Goal: Complete application form

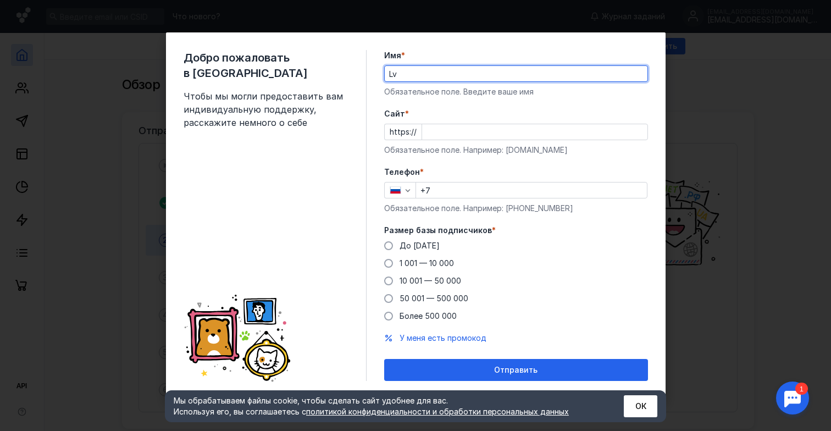
type input "L"
type input "д"
type input "[PERSON_NAME]"
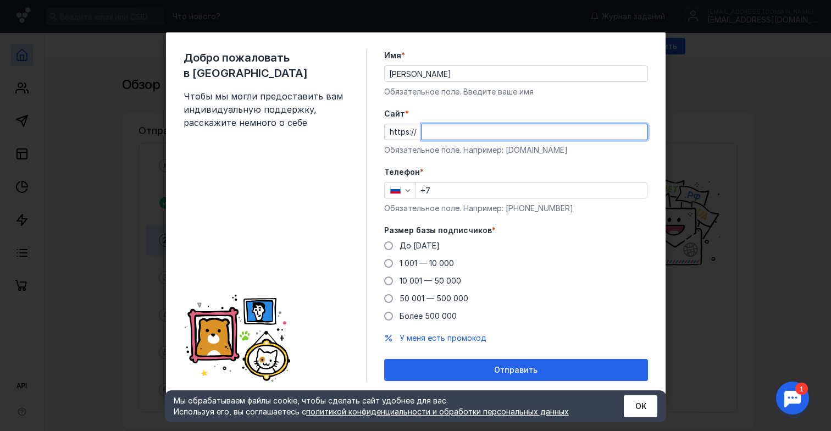
paste input "[DOMAIN_NAME]/"
type input "[DOMAIN_NAME]/"
click at [445, 194] on input "+7" at bounding box center [531, 189] width 231 height 15
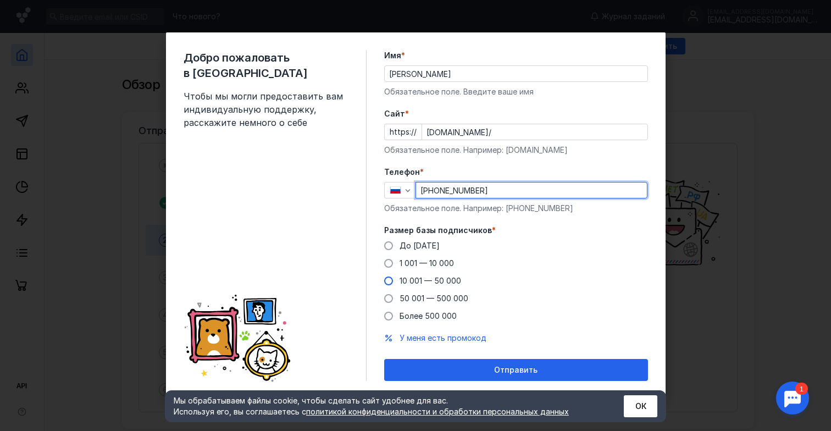
type input "[PHONE_NUMBER]"
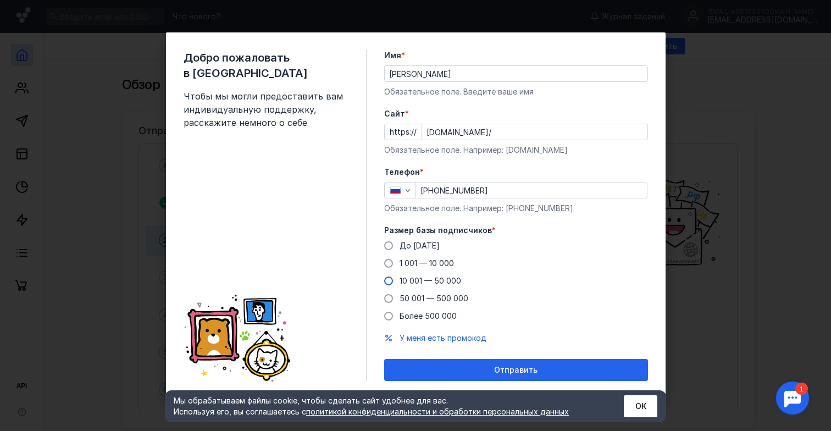
click at [406, 281] on span "10 001 — 50 000" at bounding box center [430, 280] width 62 height 9
click at [0, 0] on input "10 001 — 50 000" at bounding box center [0, 0] width 0 height 0
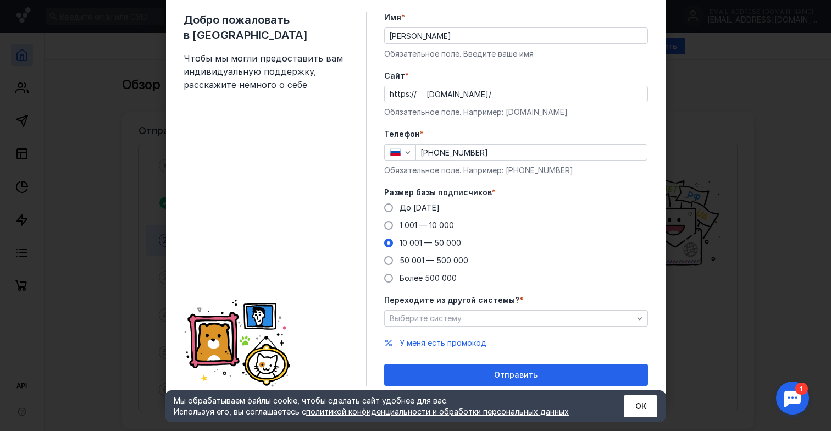
scroll to position [33, 0]
click at [493, 318] on div "Выберите систему" at bounding box center [511, 318] width 249 height 9
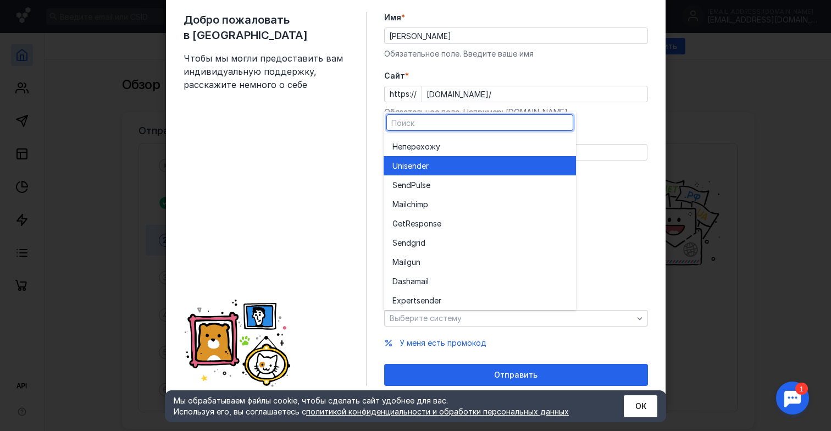
click at [456, 162] on div "Unisende r" at bounding box center [479, 165] width 175 height 11
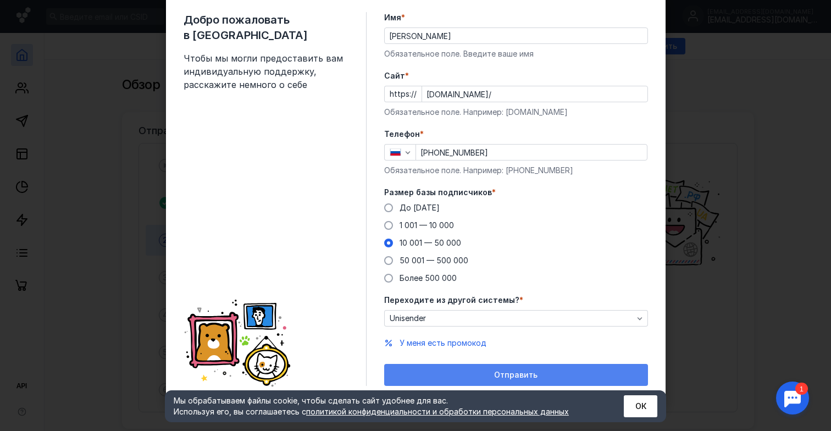
click at [513, 383] on div "Отправить" at bounding box center [516, 375] width 264 height 22
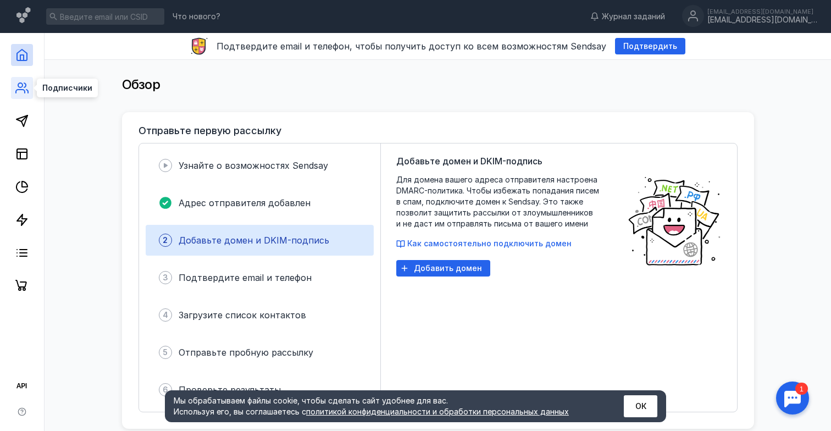
click at [24, 91] on icon at bounding box center [20, 91] width 9 height 3
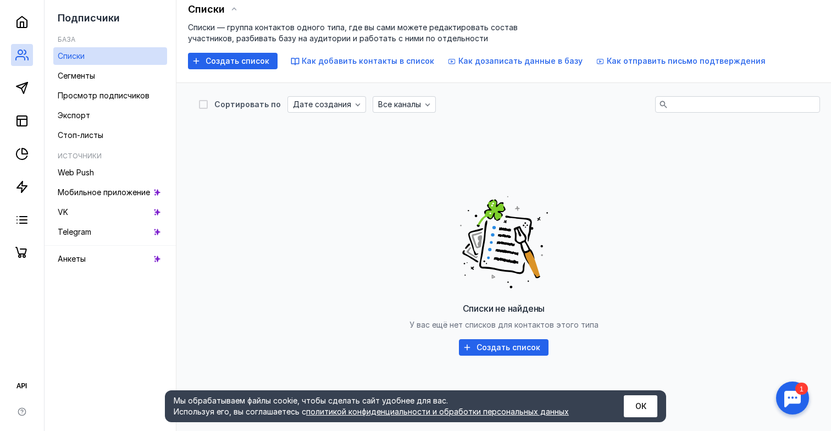
scroll to position [74, 0]
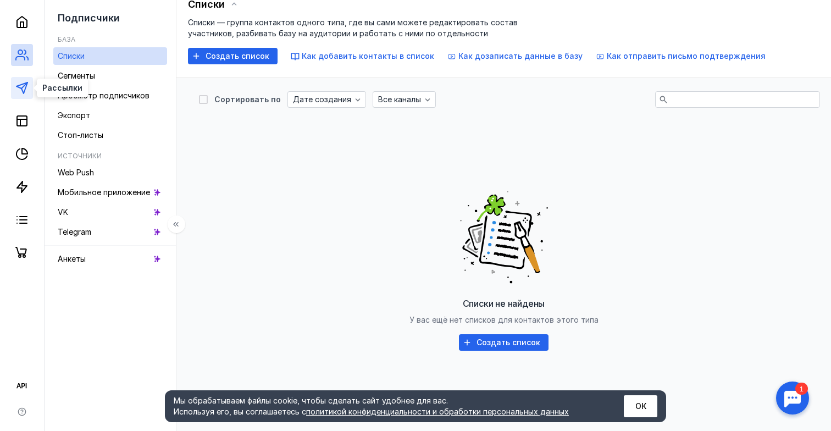
click at [19, 88] on icon at bounding box center [21, 87] width 13 height 13
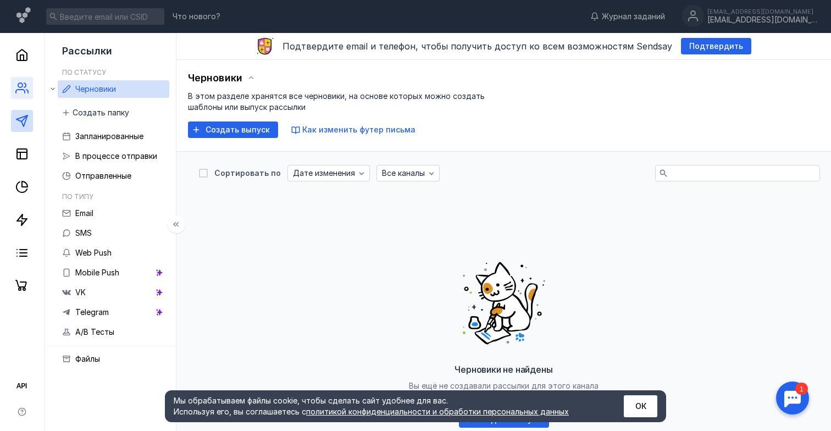
click at [15, 88] on link at bounding box center [22, 88] width 22 height 22
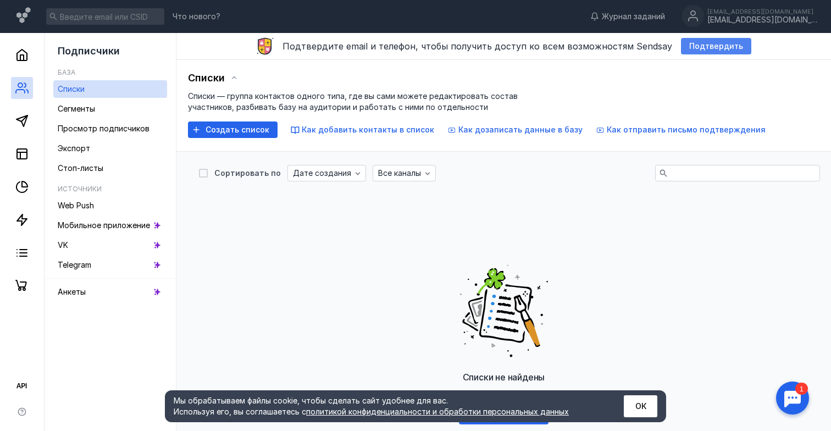
click at [704, 47] on span "Подтвердить" at bounding box center [716, 46] width 54 height 9
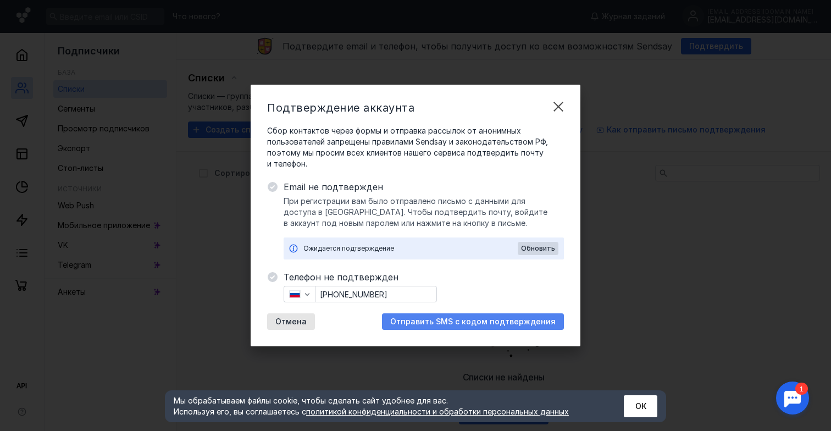
click at [453, 320] on span "Отправить SMS с кодом подтверждения" at bounding box center [472, 321] width 165 height 9
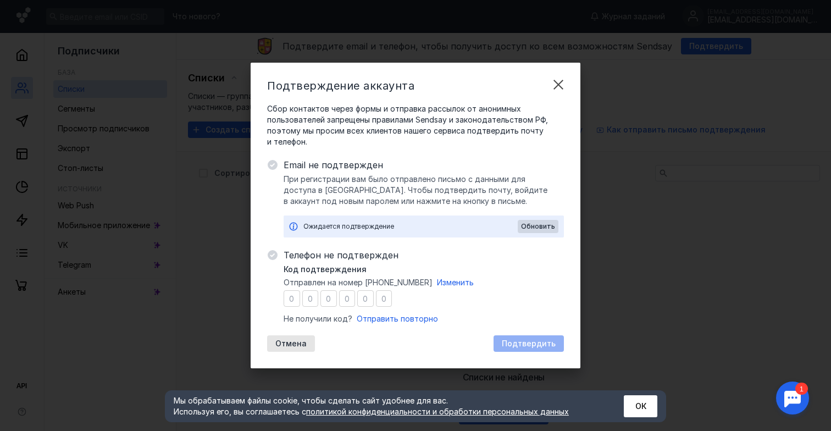
type input "6"
type input "1"
type input "7"
type input "2"
type input "1"
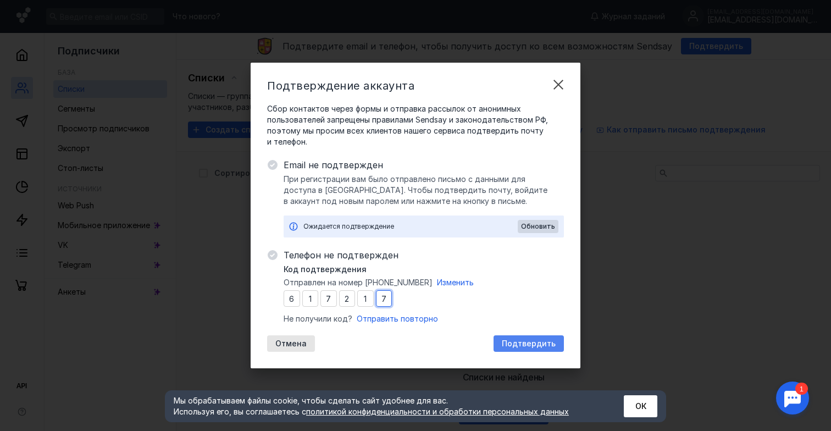
type input "7"
click at [530, 346] on span "Подтвердить" at bounding box center [529, 343] width 54 height 9
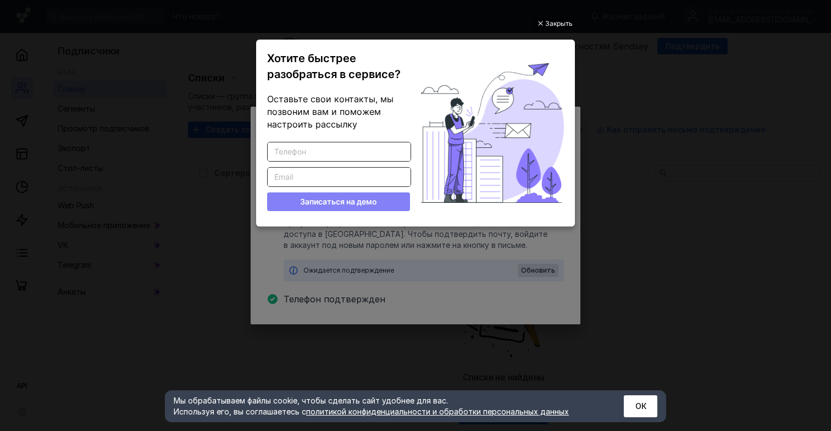
click at [563, 31] on div "Закрыть Хотите быстрее разобраться в сервисе? Оставьте свои контакты, мы позвон…" at bounding box center [416, 202] width 330 height 403
click at [551, 20] on div "Закрыть" at bounding box center [558, 24] width 27 height 12
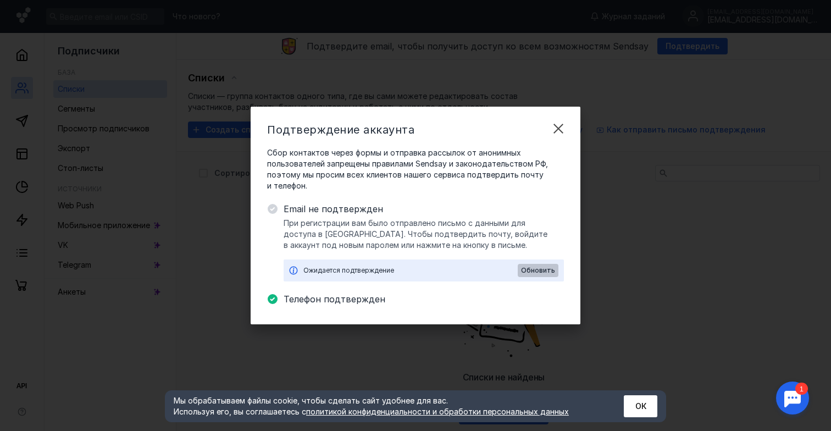
click at [551, 268] on span "Обновить" at bounding box center [538, 270] width 34 height 8
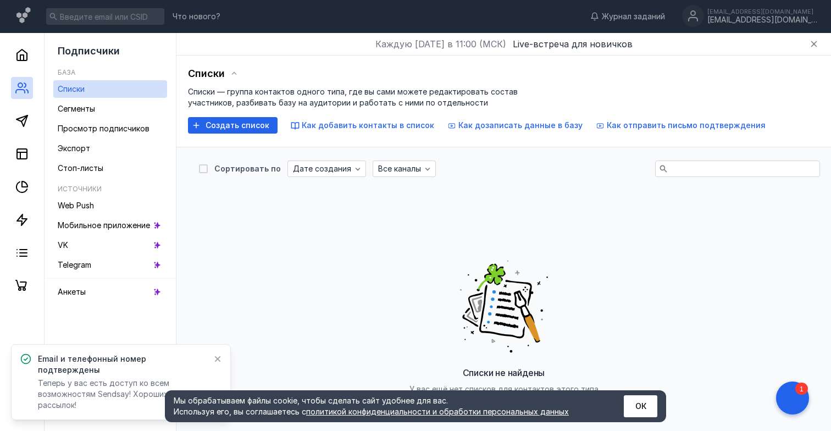
scroll to position [92, 0]
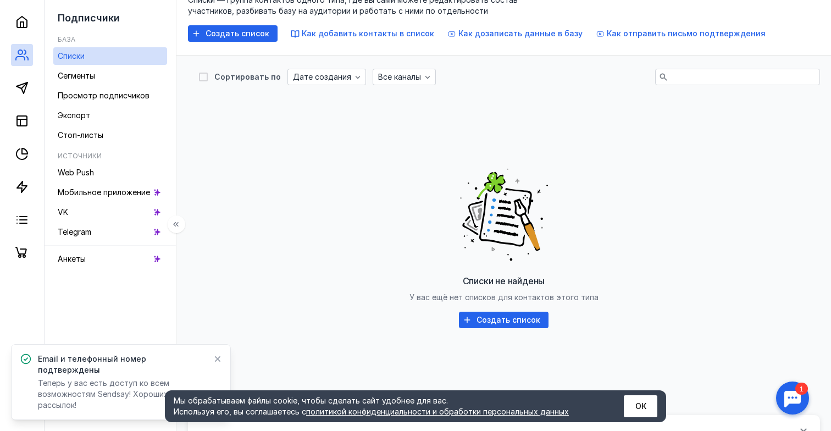
click at [84, 63] on link "Списки" at bounding box center [110, 56] width 114 height 18
